Goal: Entertainment & Leisure: Consume media (video, audio)

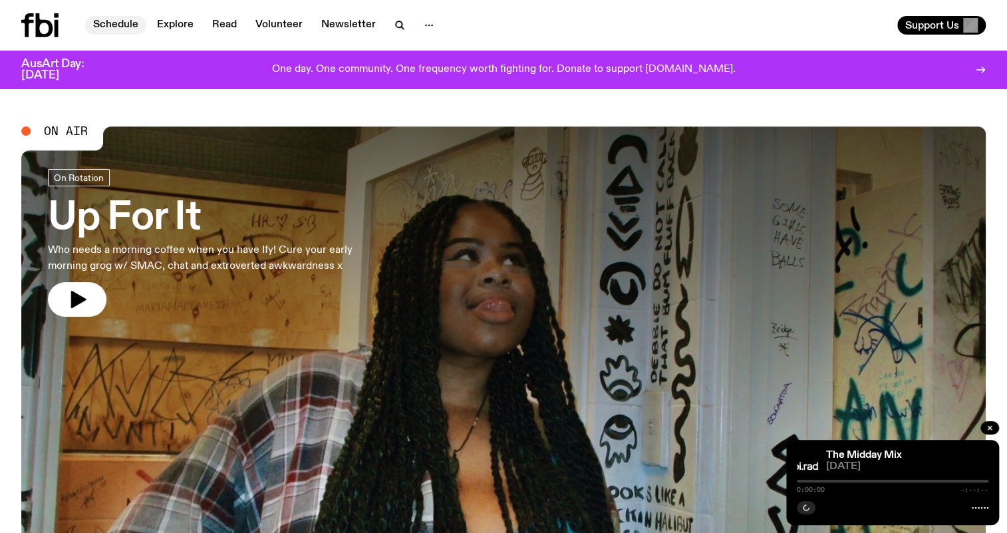
click at [114, 28] on link "Schedule" at bounding box center [115, 25] width 61 height 19
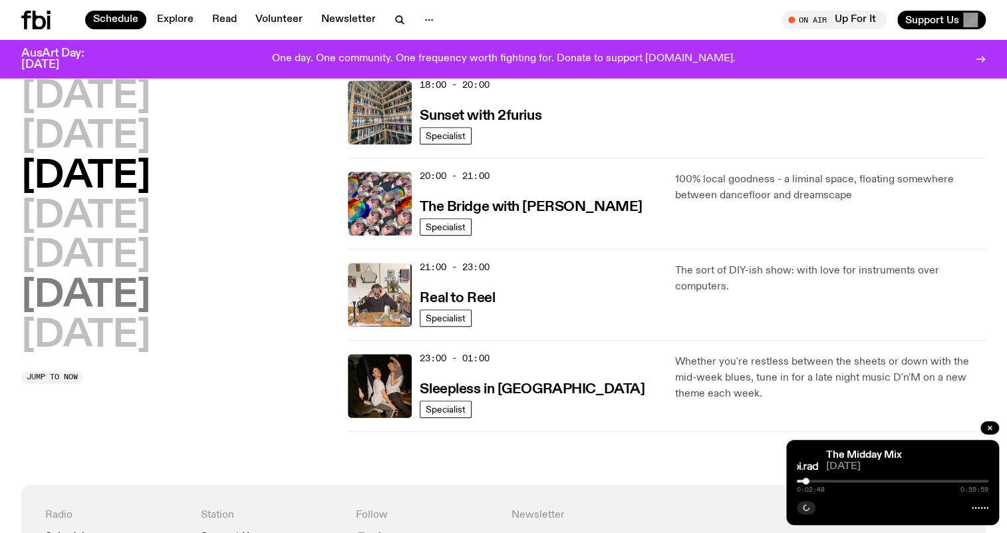
click at [118, 331] on h2 "[DATE]" at bounding box center [85, 335] width 129 height 37
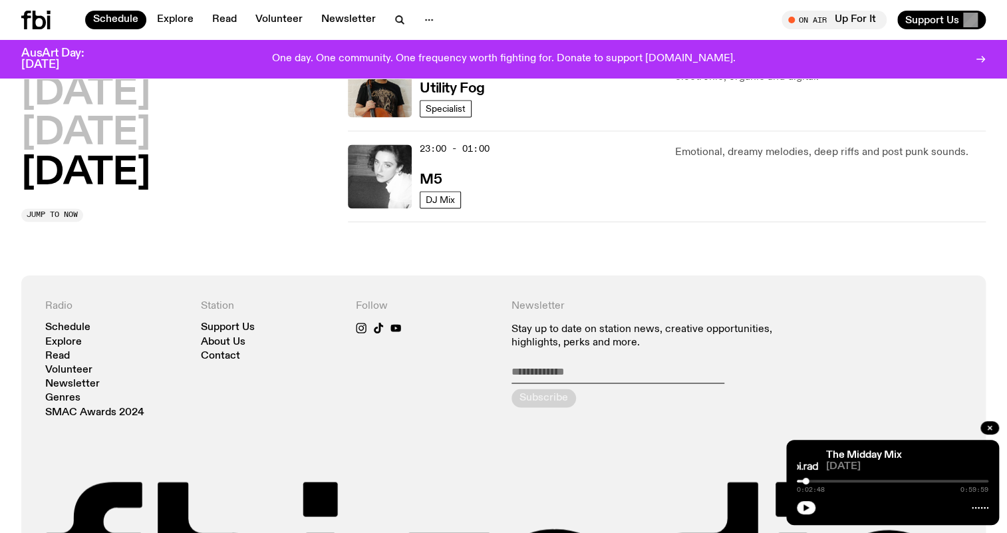
scroll to position [890, 0]
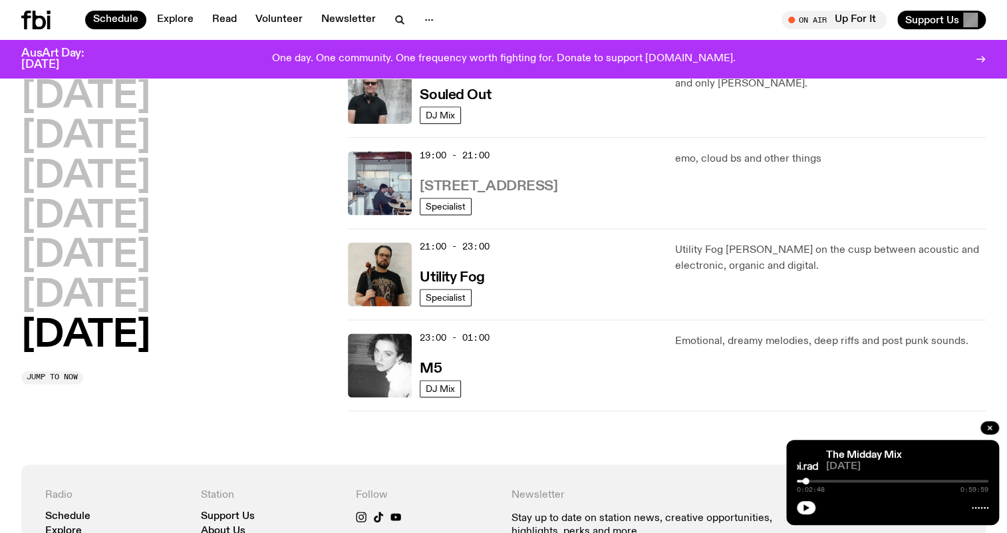
click at [471, 185] on h3 "[STREET_ADDRESS]" at bounding box center [489, 187] width 138 height 14
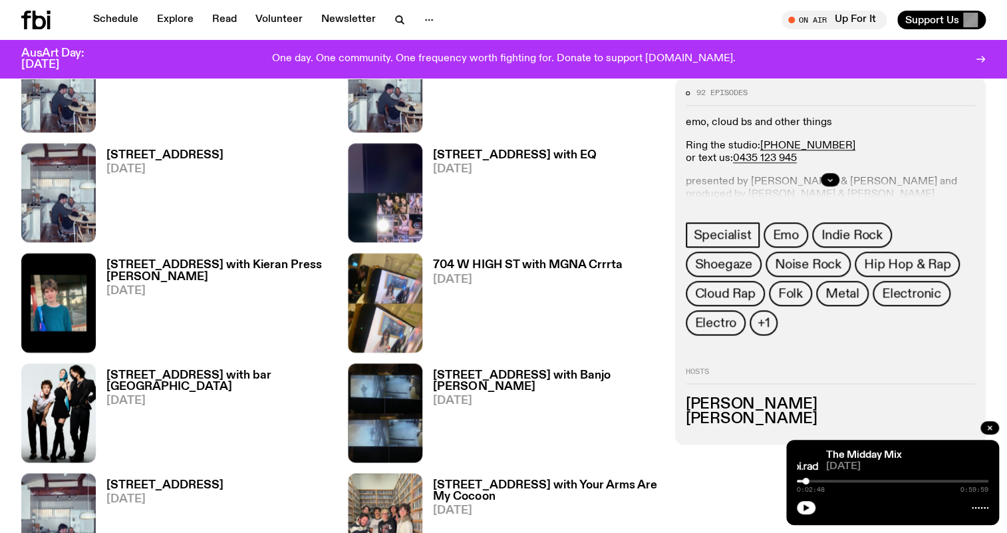
scroll to position [595, 0]
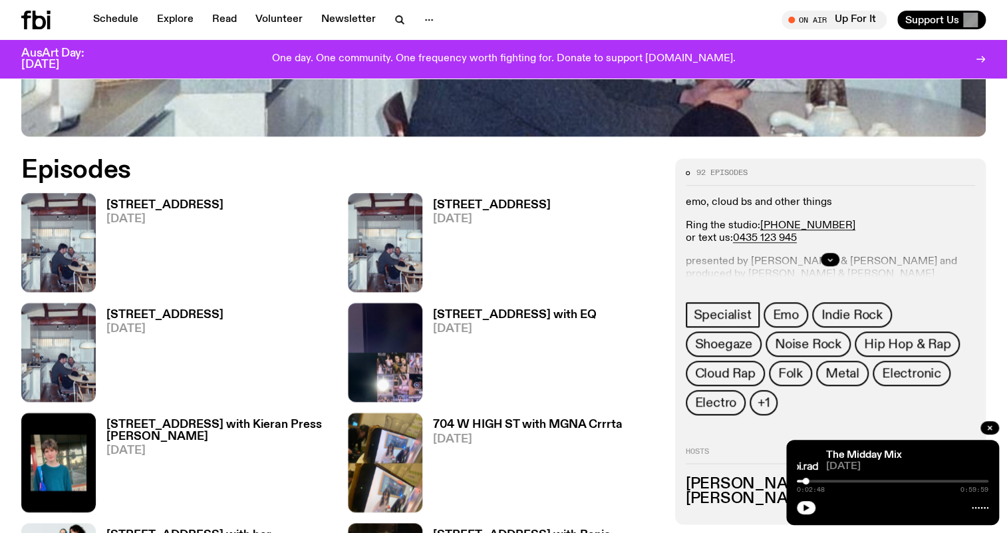
click at [157, 196] on div "[STREET_ADDRESS] [DATE]" at bounding box center [160, 242] width 128 height 99
click at [163, 206] on h3 "[STREET_ADDRESS]" at bounding box center [164, 205] width 117 height 11
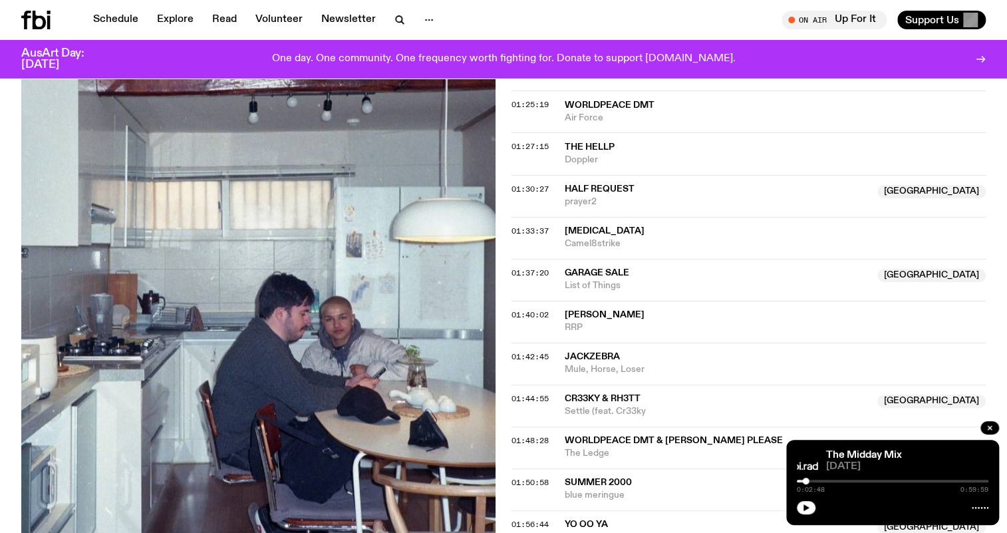
scroll to position [1563, 0]
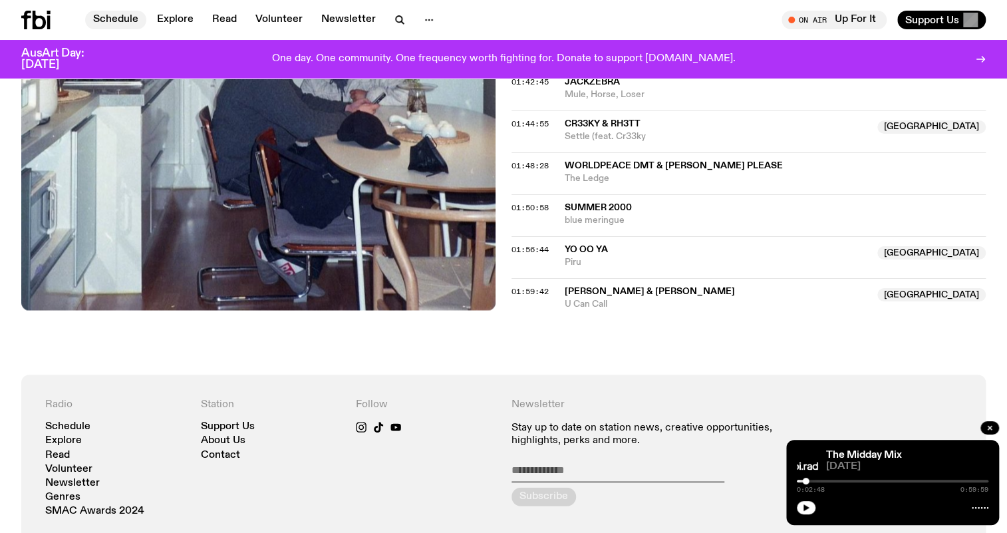
click at [115, 22] on link "Schedule" at bounding box center [115, 20] width 61 height 19
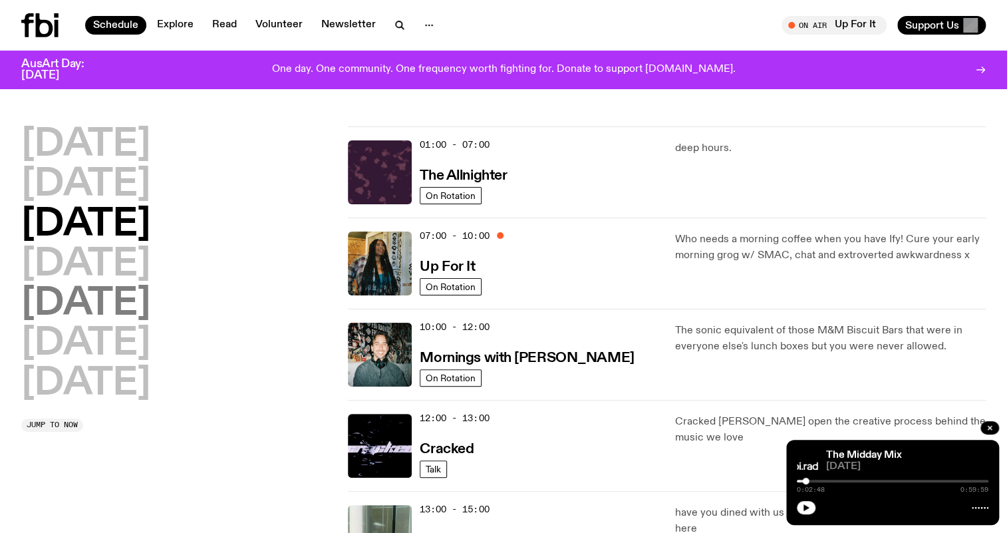
drag, startPoint x: 96, startPoint y: 261, endPoint x: 122, endPoint y: 273, distance: 28.9
click at [96, 262] on h2 "[DATE]" at bounding box center [85, 264] width 129 height 37
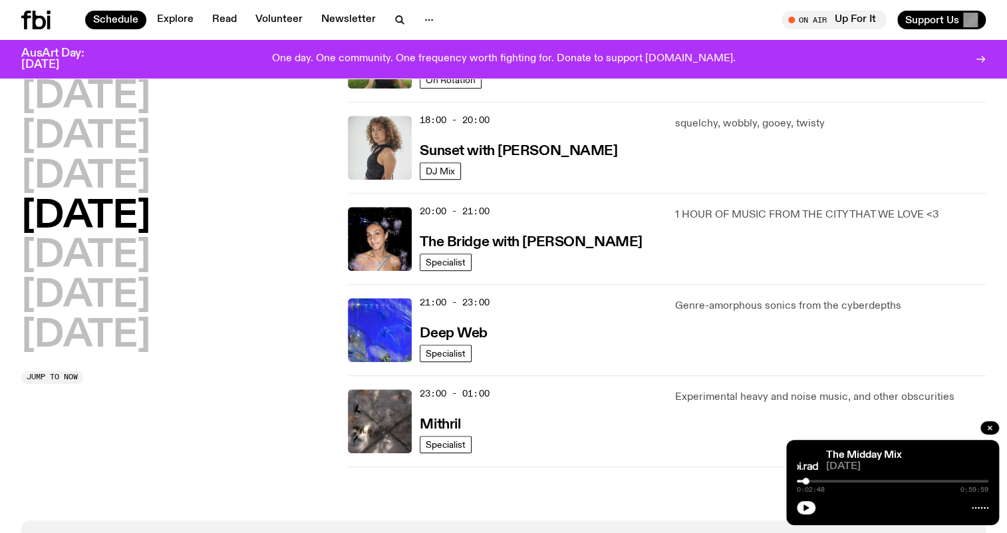
scroll to position [641, 0]
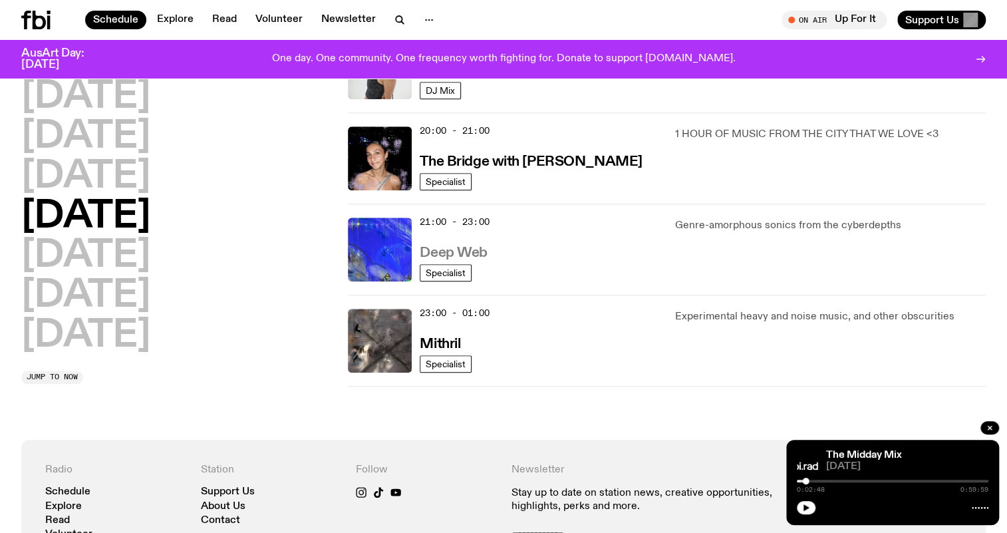
click at [460, 248] on h3 "Deep Web" at bounding box center [453, 253] width 67 height 14
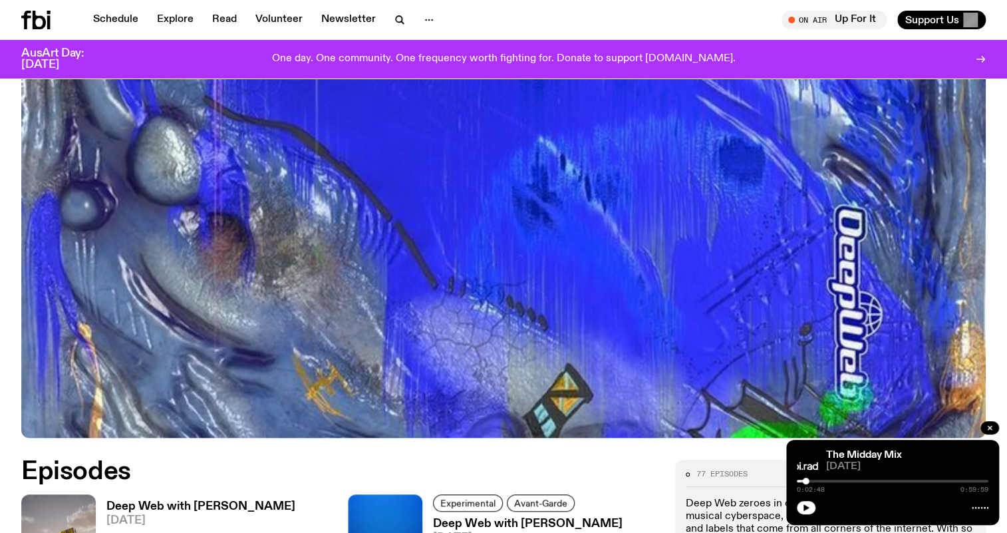
scroll to position [536, 0]
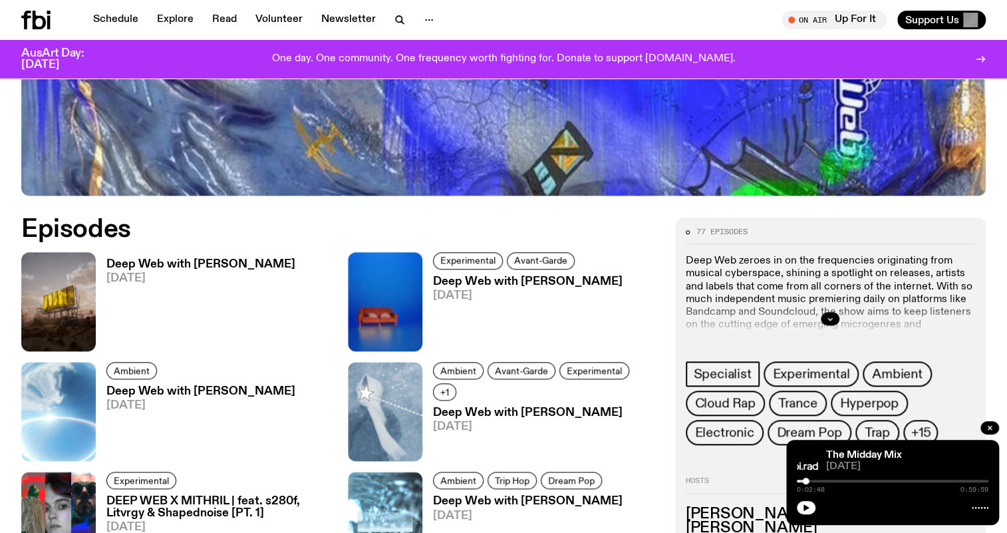
click at [222, 259] on h3 "Deep Web with [PERSON_NAME]" at bounding box center [200, 264] width 189 height 11
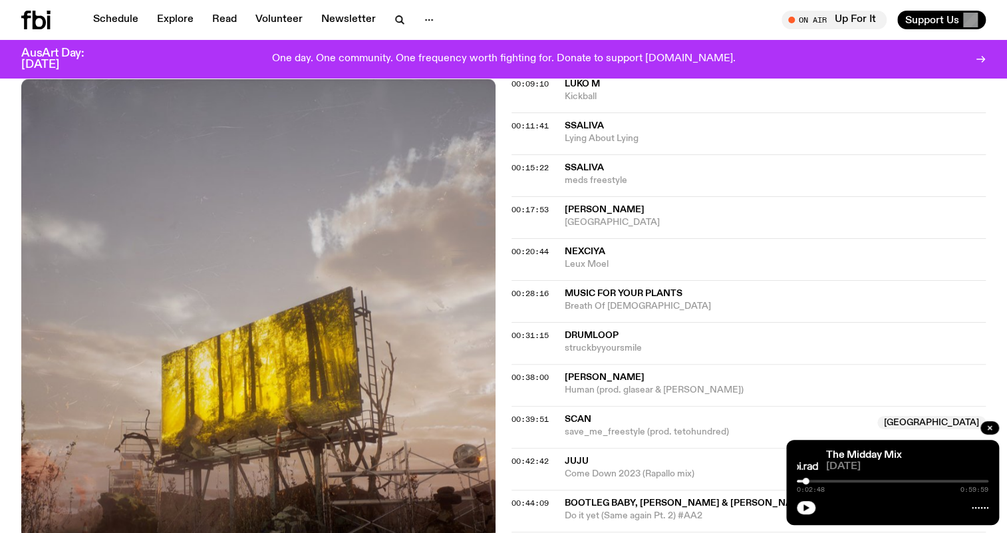
scroll to position [837, 0]
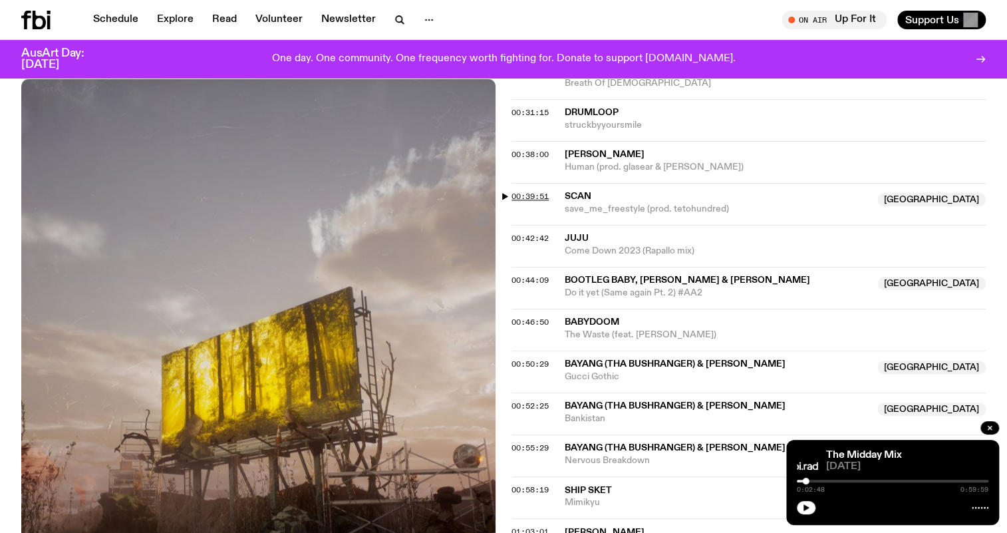
click at [536, 191] on span "00:39:51" at bounding box center [530, 196] width 37 height 11
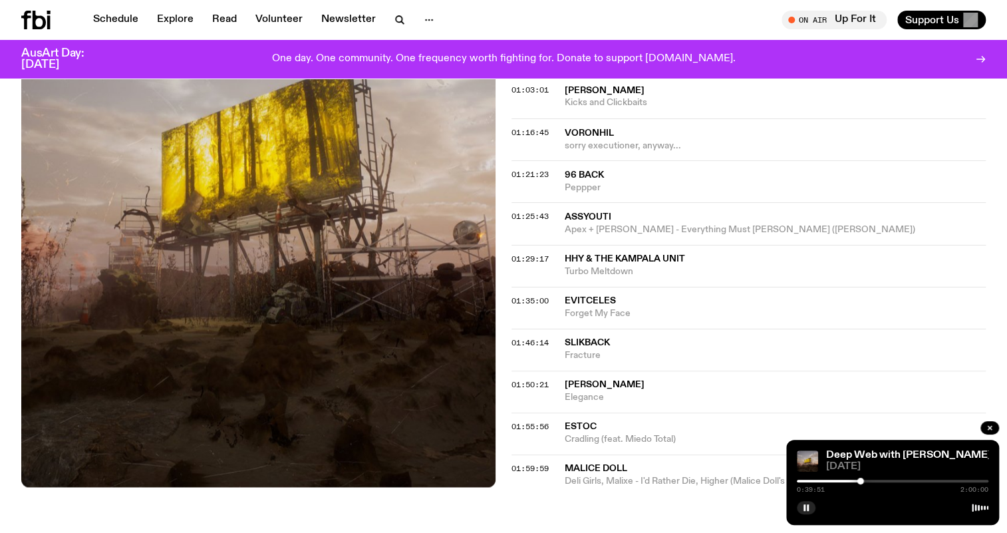
scroll to position [1260, 0]
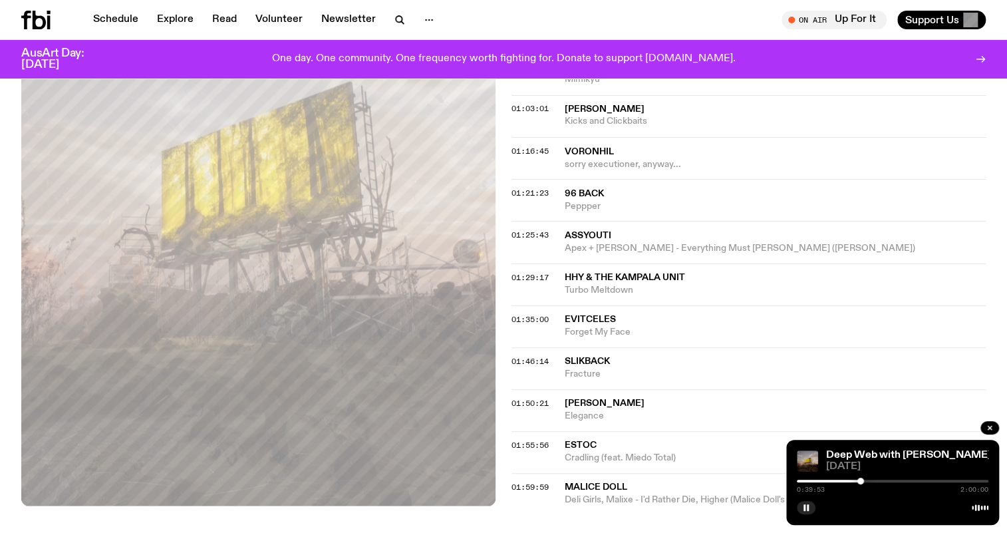
click at [860, 478] on div at bounding box center [861, 481] width 7 height 7
click at [396, 19] on icon "button" at bounding box center [400, 20] width 16 height 16
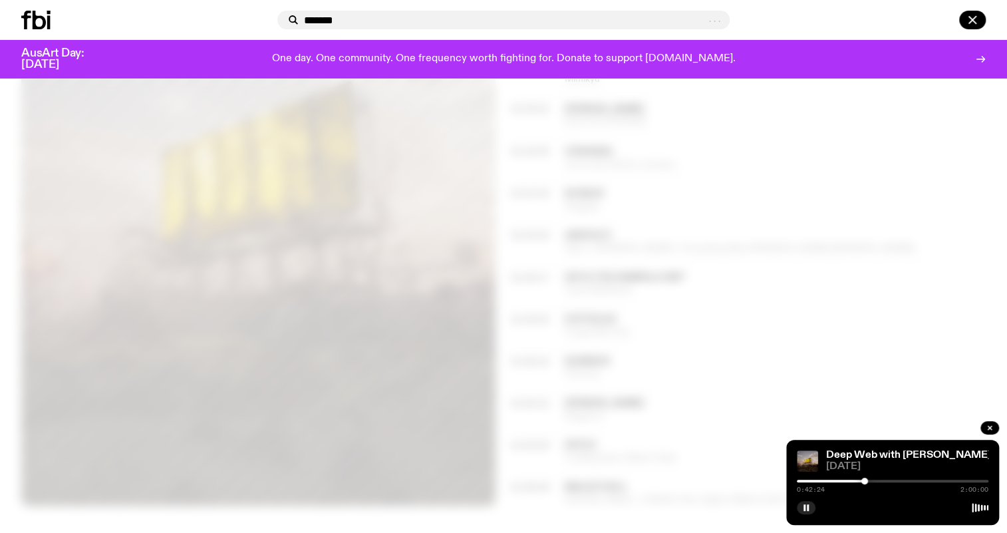
type input "*******"
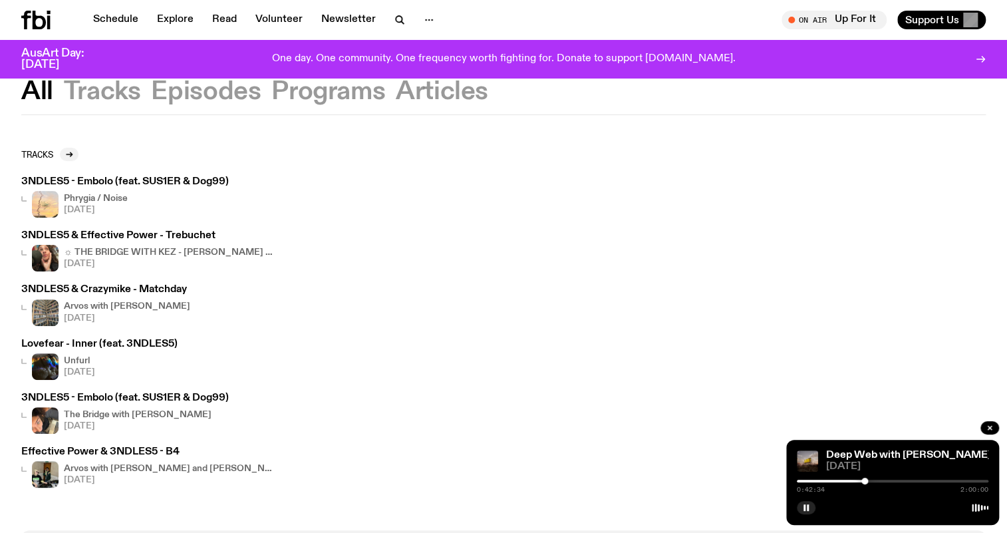
scroll to position [118, 0]
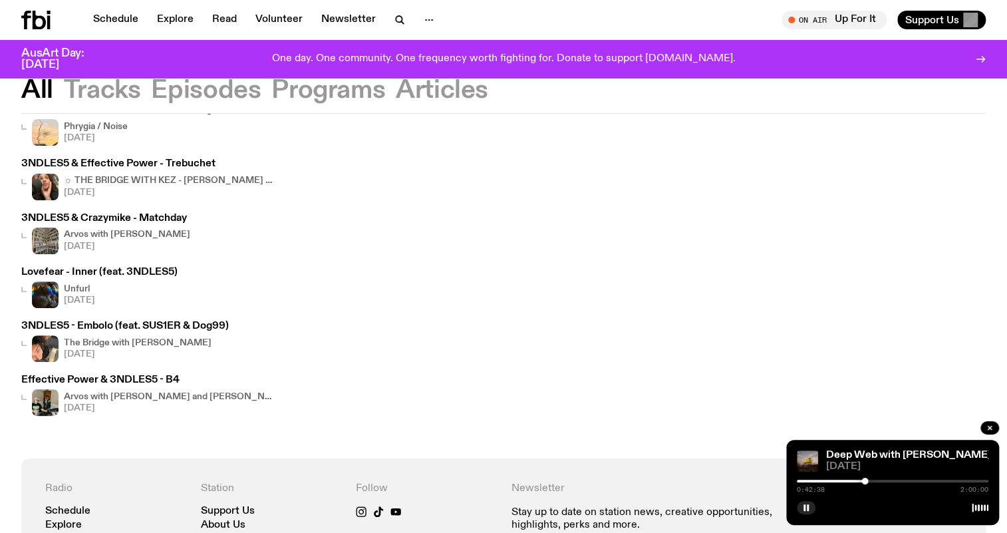
click at [124, 381] on h3 "Effective Power & 3NDLES5 - B4" at bounding box center [148, 380] width 255 height 10
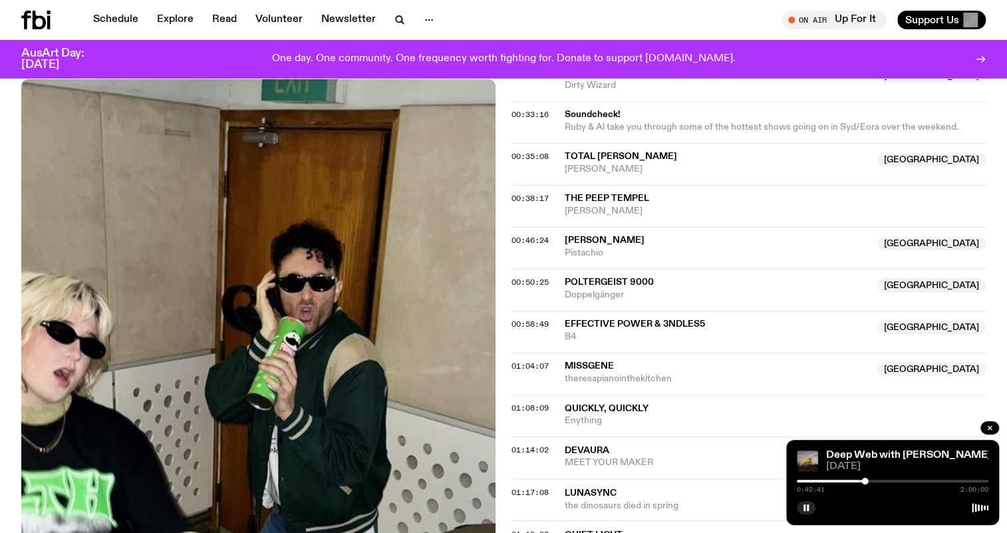
scroll to position [898, 0]
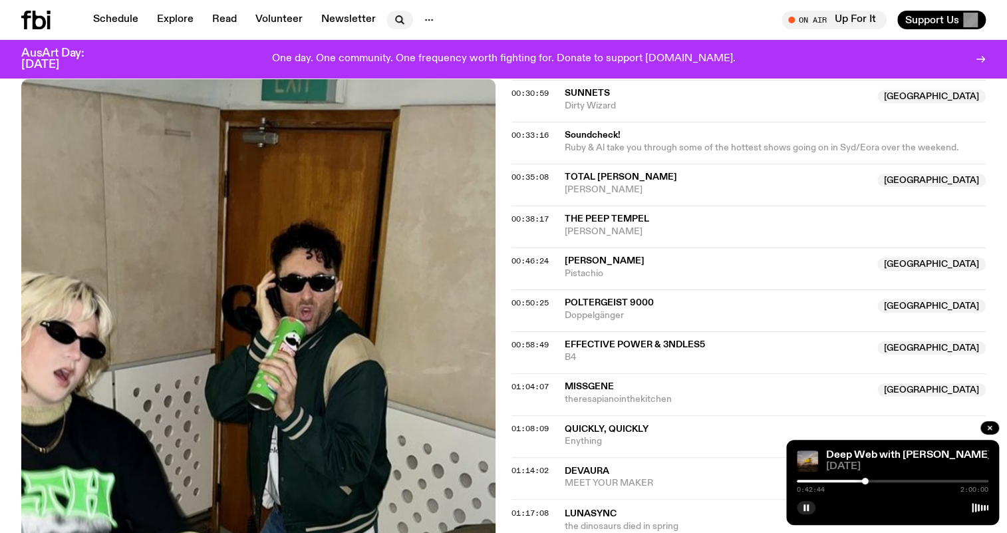
click at [395, 20] on icon "button" at bounding box center [400, 20] width 16 height 16
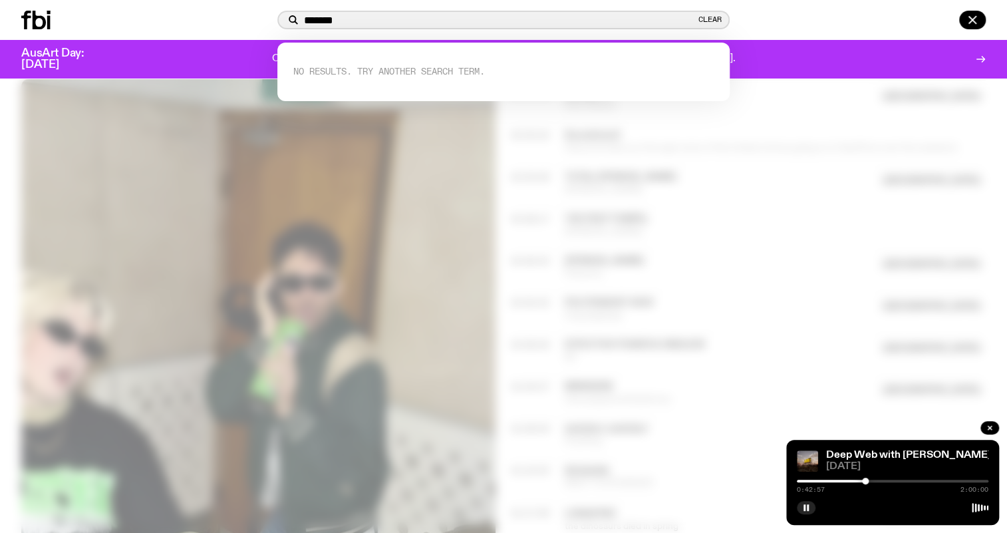
click at [323, 17] on input "*******" at bounding box center [500, 20] width 392 height 11
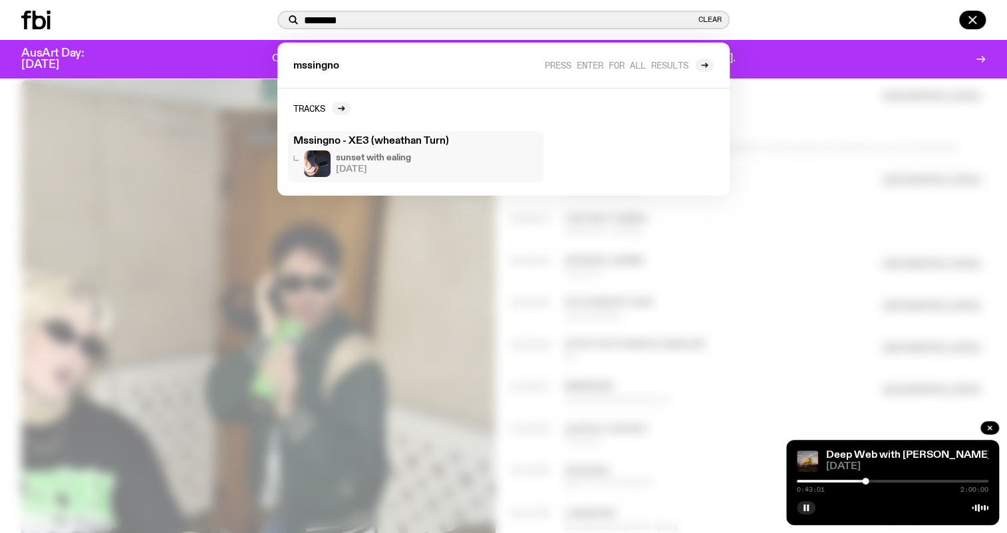
type input "********"
click at [419, 140] on h3 "Mssingno - XE3 (wheathan Turn)" at bounding box center [415, 141] width 245 height 10
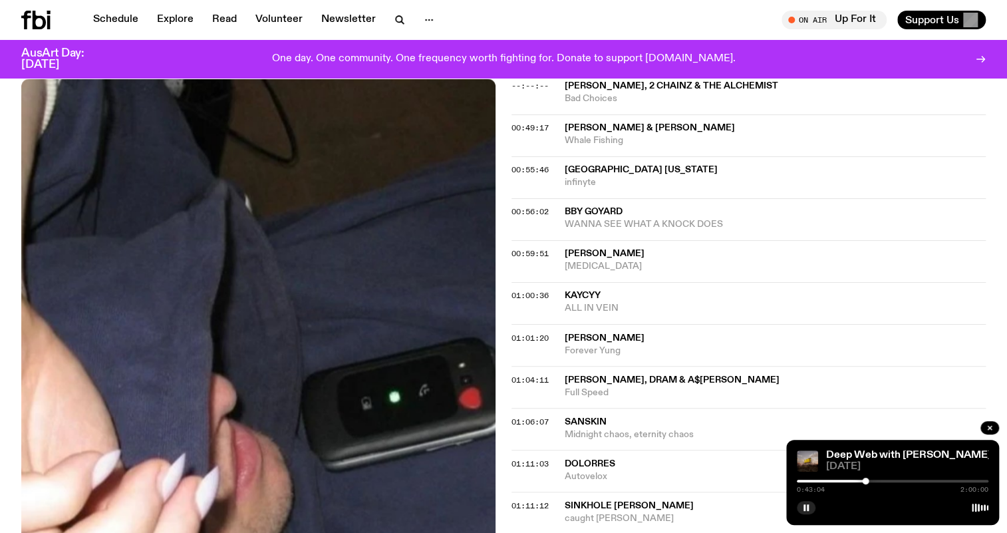
scroll to position [1139, 0]
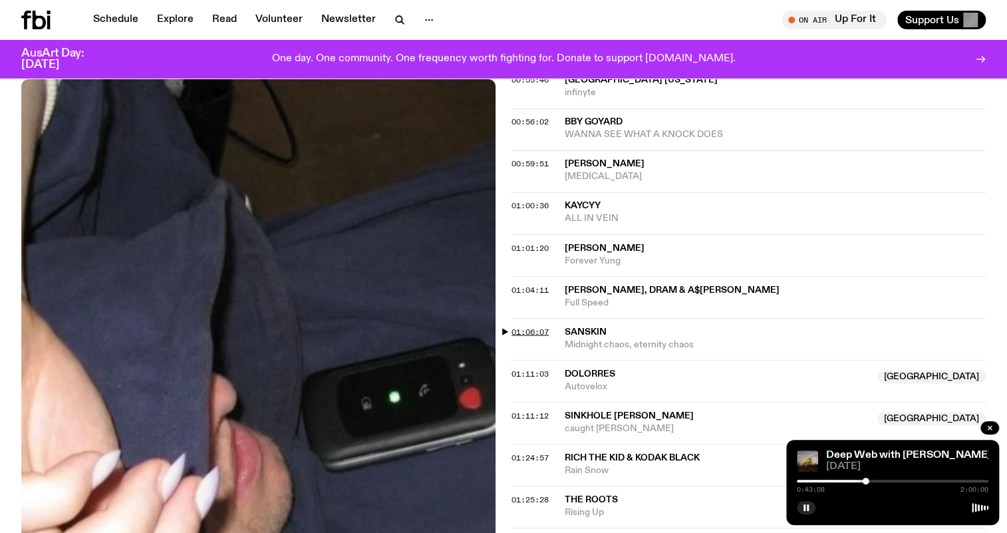
click at [536, 329] on span "01:06:07" at bounding box center [530, 331] width 37 height 11
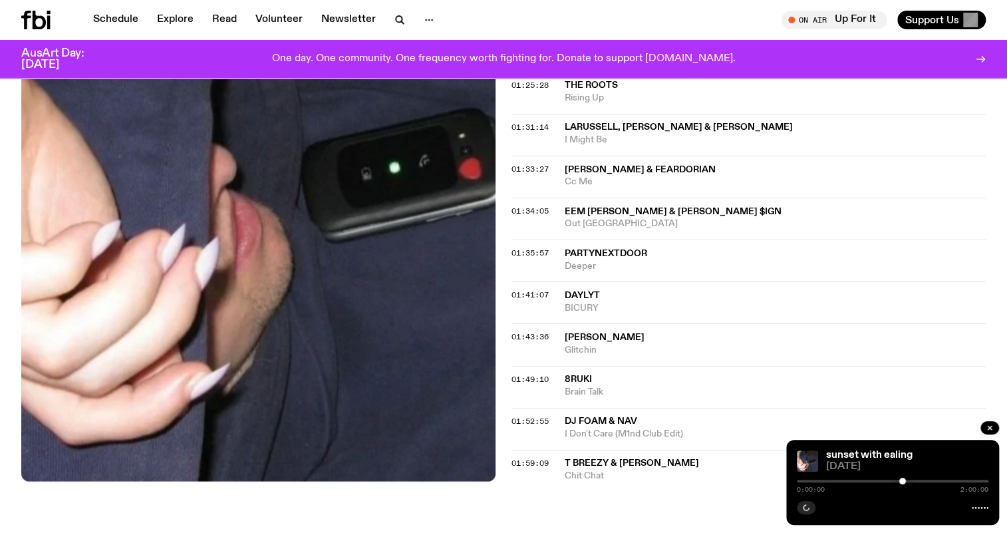
scroll to position [1623, 0]
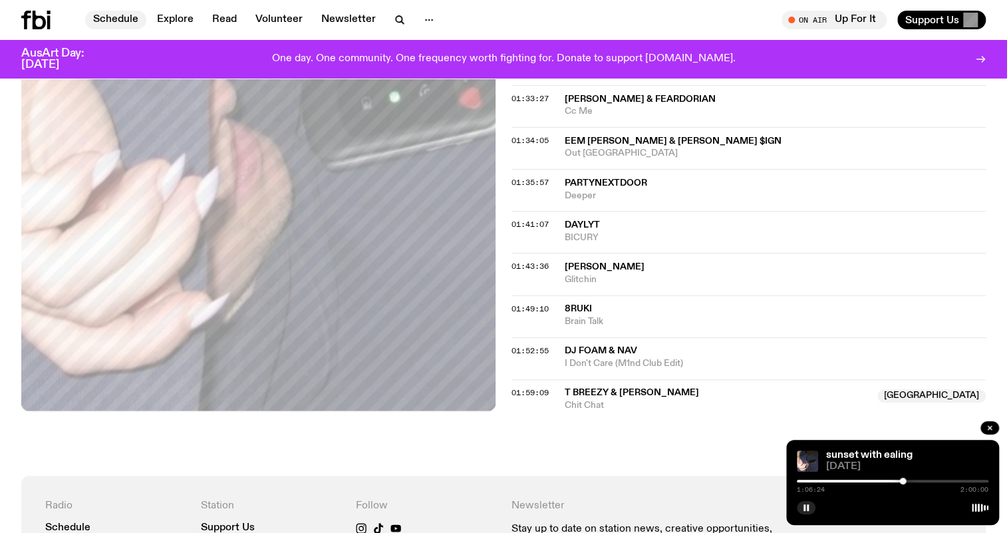
click at [110, 14] on link "Schedule" at bounding box center [115, 20] width 61 height 19
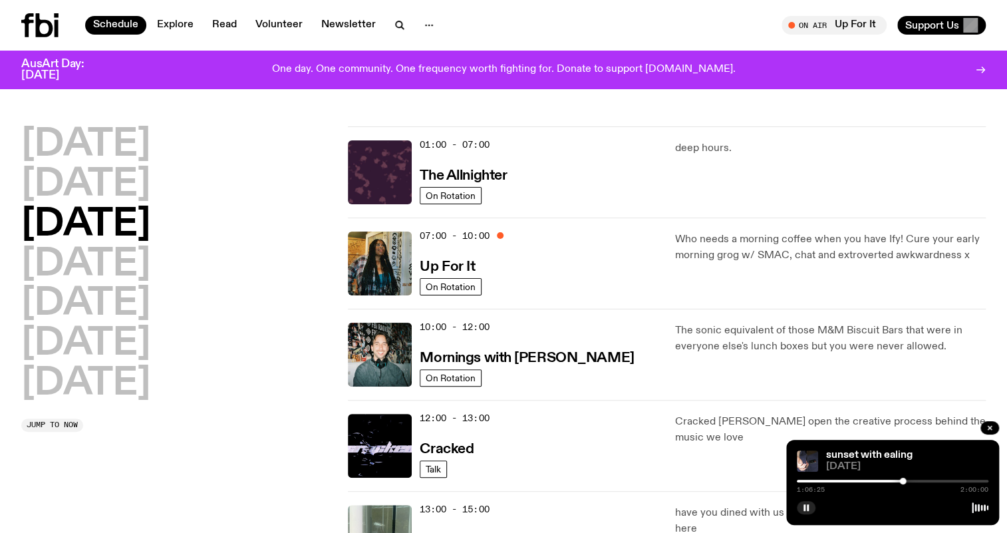
click at [35, 21] on icon at bounding box center [39, 25] width 37 height 24
